Goal: Task Accomplishment & Management: Use online tool/utility

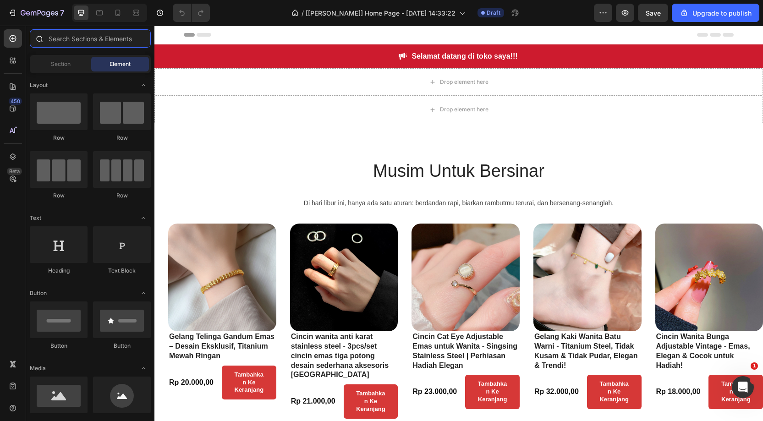
click at [64, 43] on input "text" at bounding box center [90, 38] width 121 height 18
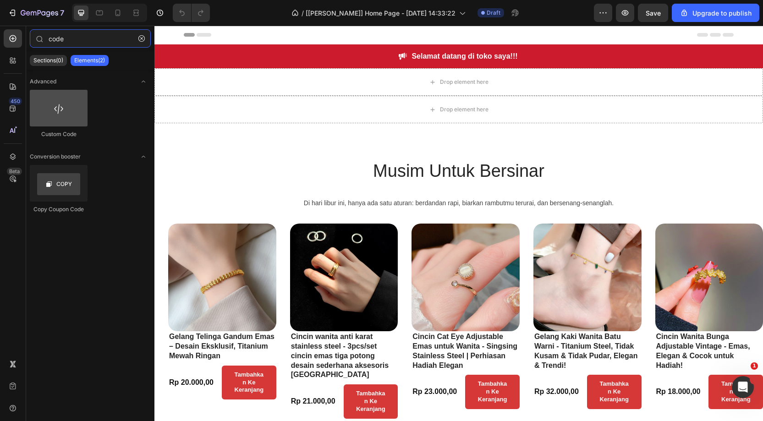
type input "code"
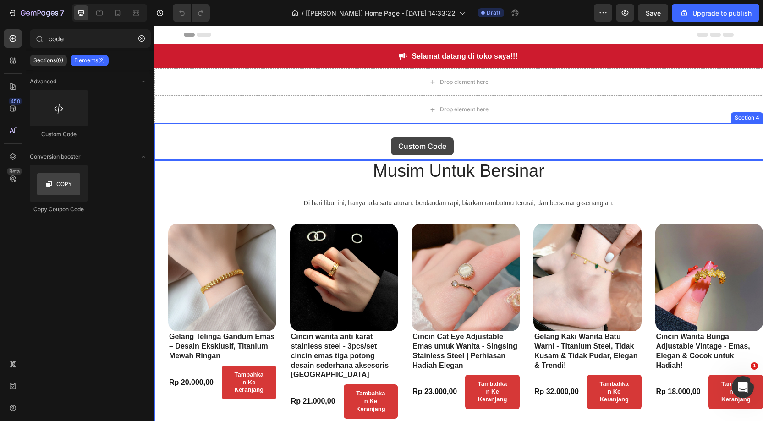
drag, startPoint x: 228, startPoint y: 145, endPoint x: 391, endPoint y: 137, distance: 163.2
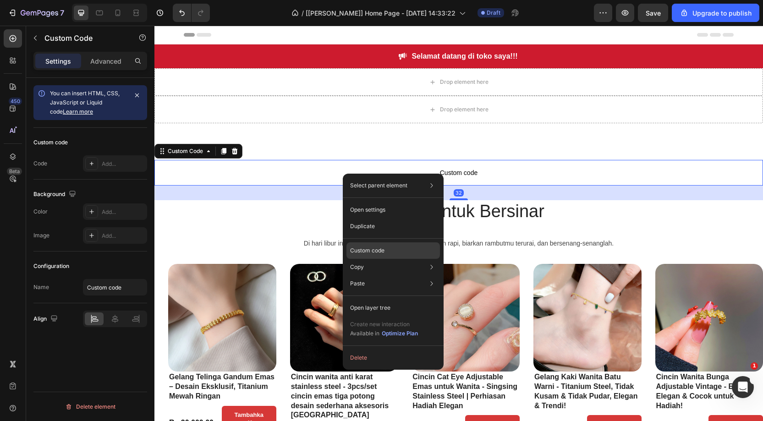
click at [382, 251] on p "Custom code" at bounding box center [367, 250] width 34 height 8
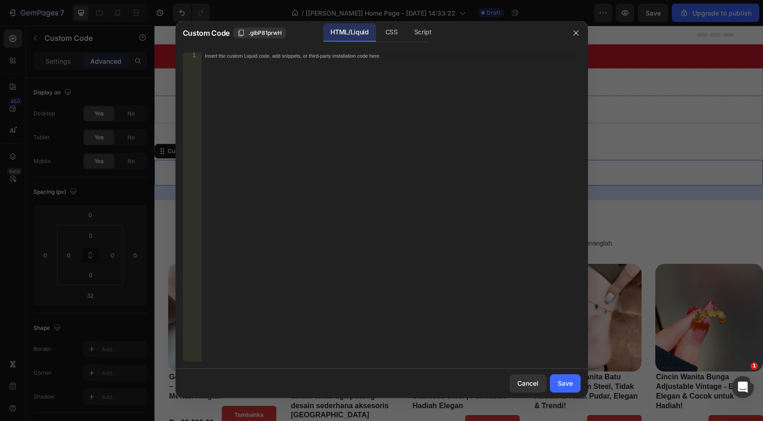
click at [245, 71] on div "Insert the custom Liquid code, add snippets, or third-party installation code h…" at bounding box center [390, 214] width 379 height 324
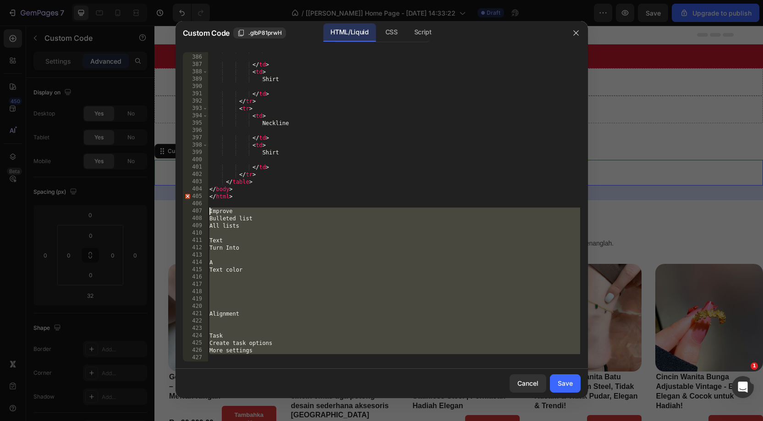
drag, startPoint x: 220, startPoint y: 357, endPoint x: 202, endPoint y: 210, distance: 147.8
click at [202, 210] on div "385 386 387 388 389 390 391 392 393 394 395 396 397 398 399 400 401 402 403 404…" at bounding box center [382, 206] width 398 height 309
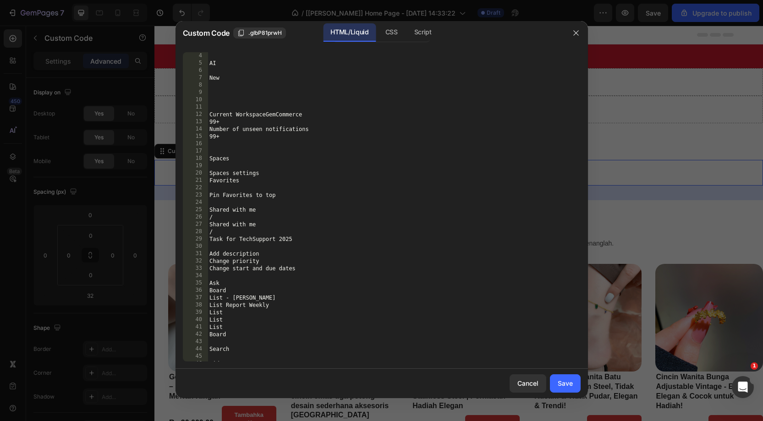
scroll to position [0, 0]
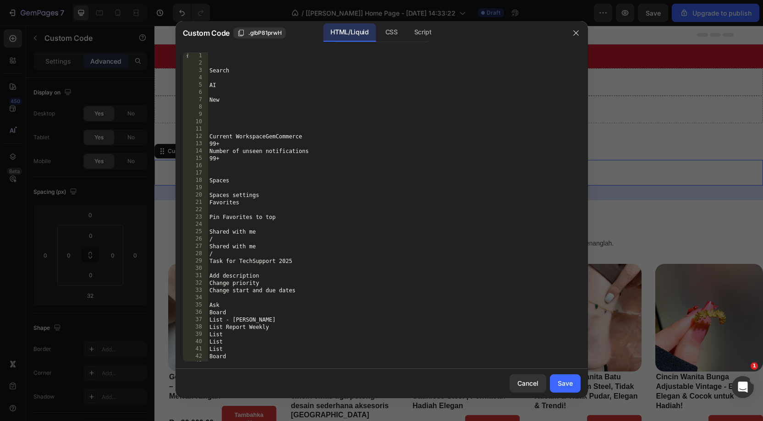
click at [252, 140] on div "Search AI New Current WorkspaceGemCommerce 99+ Number of unseen notifications 9…" at bounding box center [393, 214] width 372 height 324
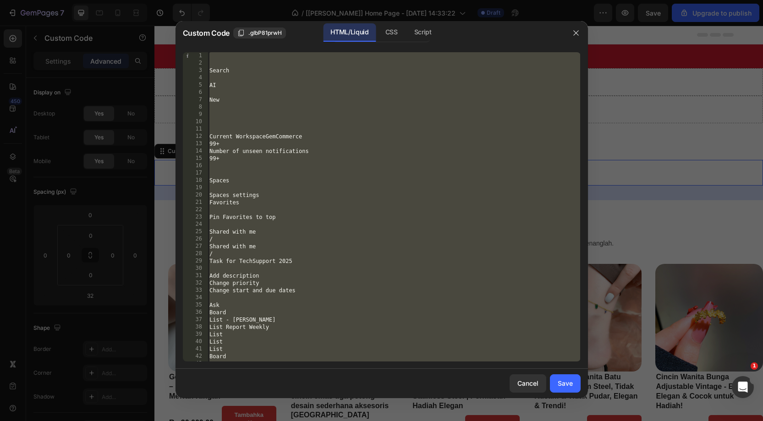
paste textarea "</html>"
type textarea "</html>"
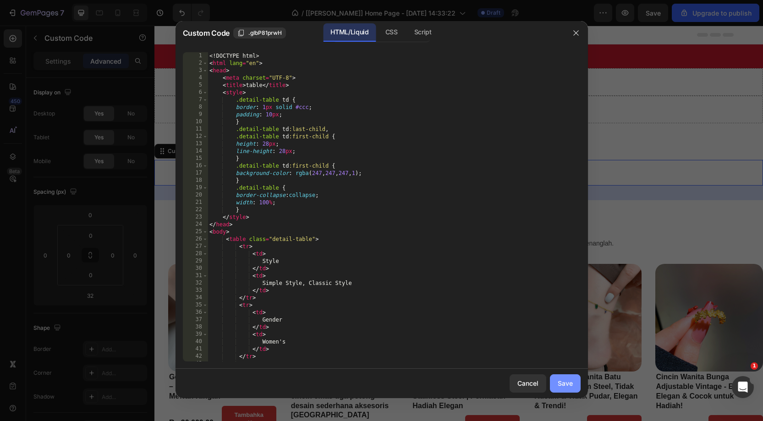
click at [567, 380] on div "Save" at bounding box center [564, 383] width 15 height 10
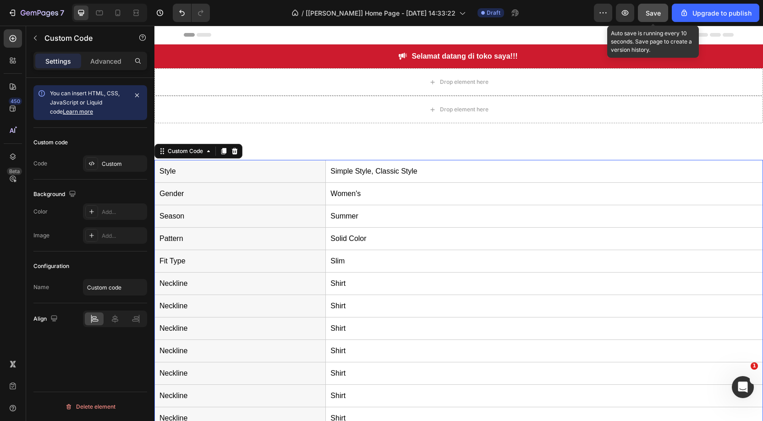
click at [655, 16] on span "Save" at bounding box center [652, 13] width 15 height 8
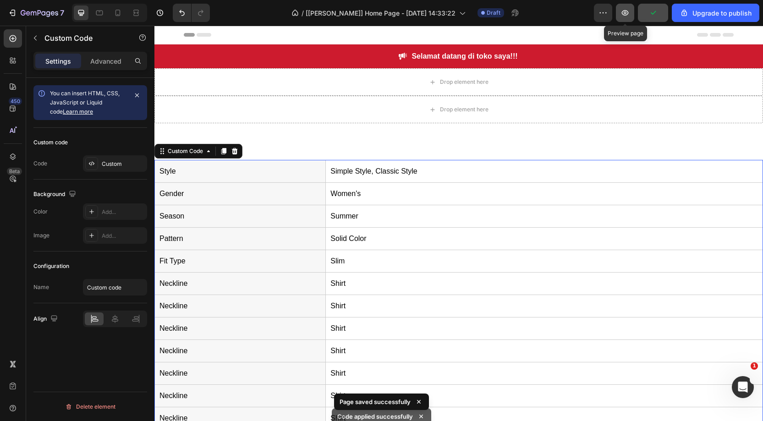
click at [622, 14] on icon "button" at bounding box center [624, 12] width 9 height 9
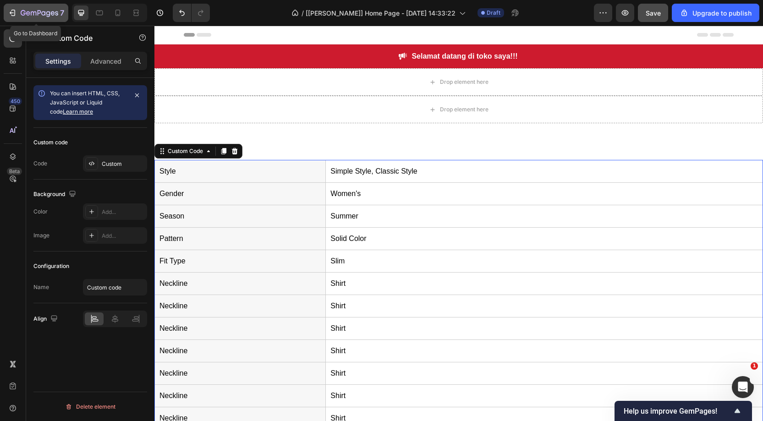
click at [42, 17] on icon "button" at bounding box center [40, 14] width 38 height 8
